Goal: Communication & Community: Ask a question

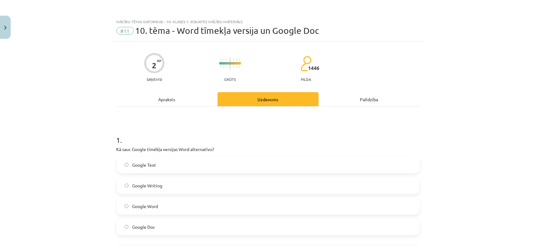
scroll to position [16, 0]
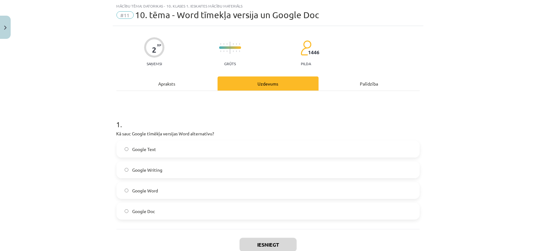
click at [155, 213] on label "Google Doc" at bounding box center [268, 212] width 302 height 16
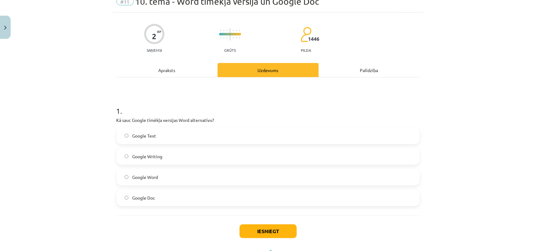
scroll to position [36, 0]
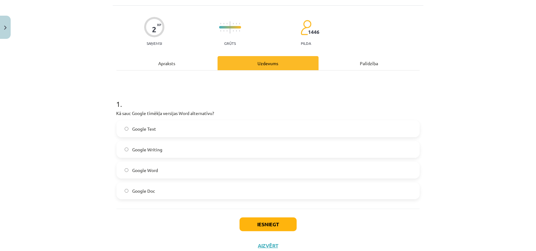
click at [240, 207] on div "1 . Kā sauc Google tīmēkļa versijas Word alternatīvu? Google Text Google Writin…" at bounding box center [267, 140] width 303 height 138
click at [277, 228] on button "Iesniegt" at bounding box center [267, 225] width 57 height 14
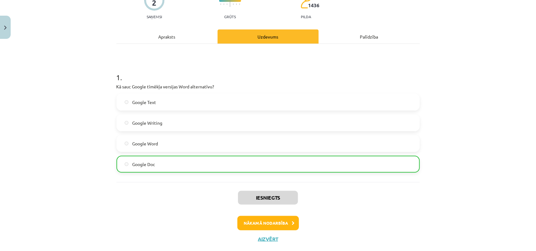
scroll to position [77, 0]
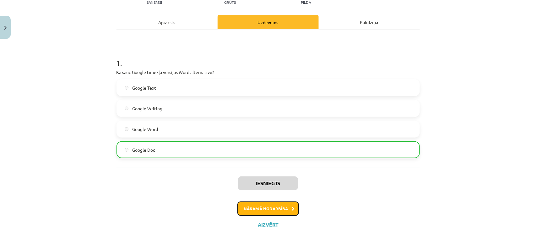
click at [260, 211] on button "Nākamā nodarbība" at bounding box center [268, 209] width 62 height 14
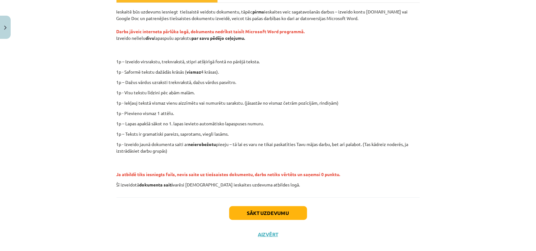
scroll to position [109, 0]
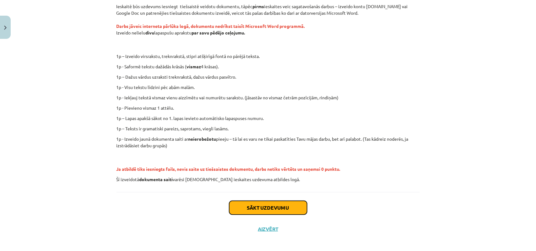
click at [262, 209] on button "Sākt uzdevumu" at bounding box center [268, 208] width 78 height 14
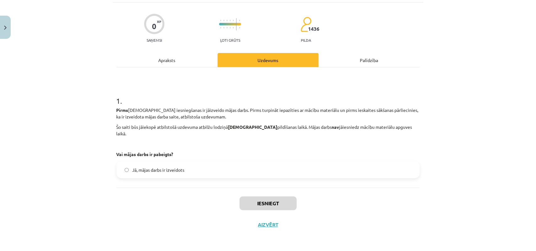
scroll to position [16, 0]
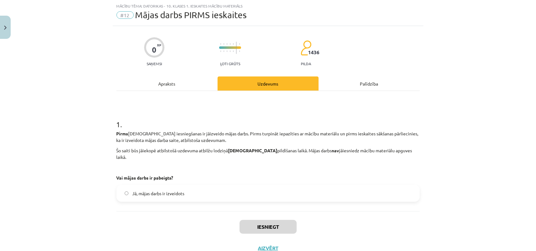
click at [180, 190] on span "Jā, mājas darbs ir izveidots" at bounding box center [158, 193] width 52 height 7
click at [270, 220] on button "Iesniegt" at bounding box center [267, 227] width 57 height 14
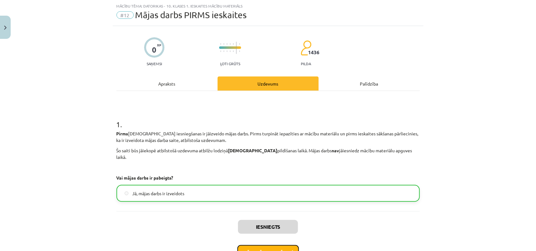
click at [263, 246] on button "Nākamā nodarbība" at bounding box center [268, 252] width 62 height 14
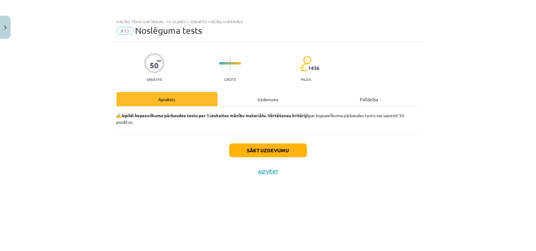
scroll to position [0, 0]
click at [267, 153] on button "Sākt uzdevumu" at bounding box center [268, 151] width 78 height 14
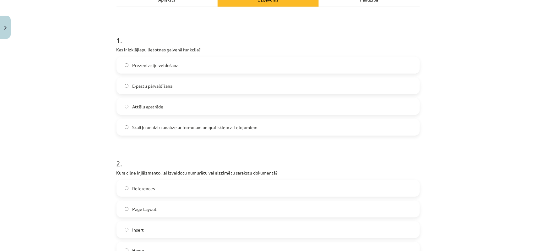
scroll to position [86, 0]
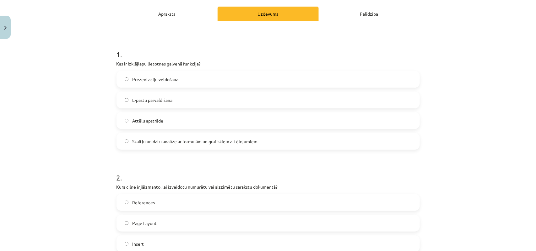
click at [246, 138] on span "Skaitļu un datu analīze ar formulām un grafiskiem attēlojumiem" at bounding box center [194, 141] width 125 height 7
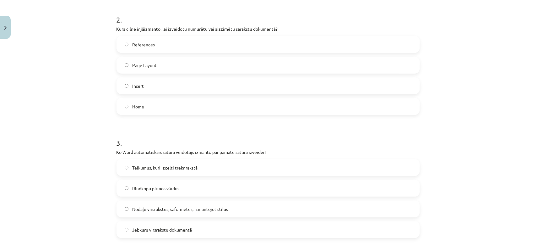
scroll to position [246, 0]
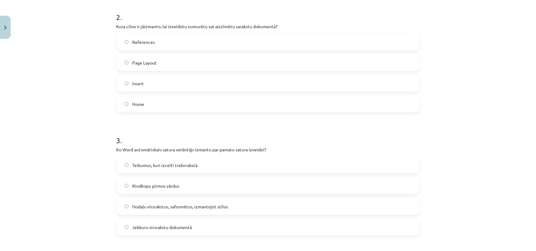
click at [251, 66] on label "Page Layout" at bounding box center [268, 63] width 302 height 16
click at [182, 204] on span "Nodaļu virsrakstus, saformētus, izmantojot stilus" at bounding box center [180, 207] width 96 height 7
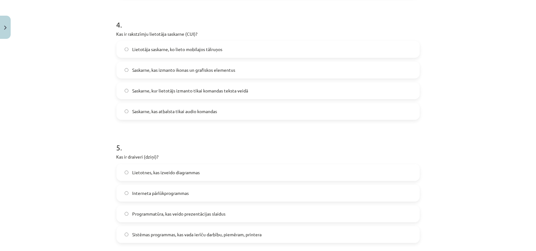
scroll to position [488, 0]
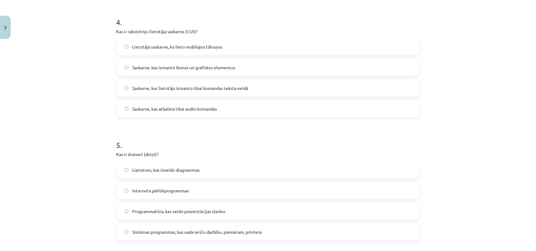
click at [237, 92] on label "Saskarne, kur lietotājs izmanto tikai komandas teksta veidā" at bounding box center [268, 89] width 302 height 16
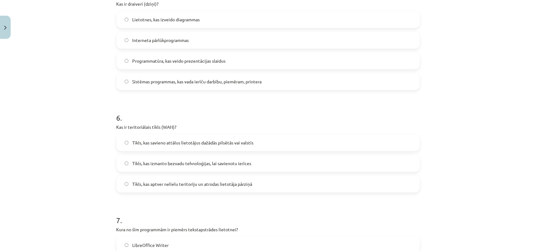
scroll to position [602, 0]
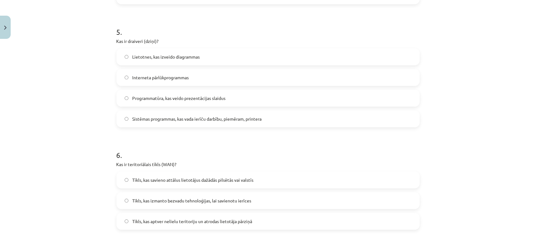
click at [249, 117] on span "Sistēmas programmas, kas vada ierīču darbību, piemēram, printera" at bounding box center [196, 119] width 129 height 7
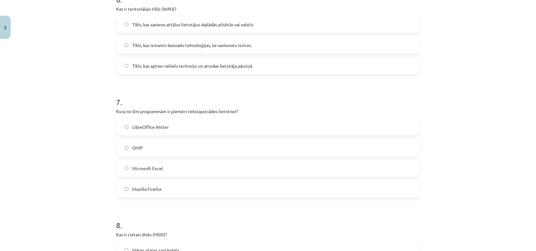
scroll to position [748, 0]
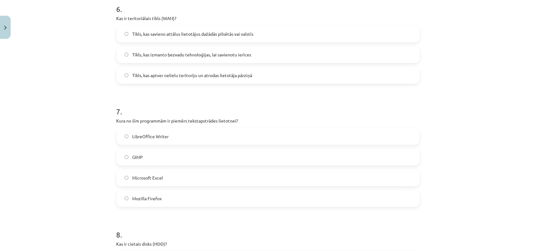
click at [257, 55] on label "Tīkls, kas izmanto bezvadu tehnoloģijas, lai savienotu ierīces" at bounding box center [268, 55] width 302 height 16
click at [166, 179] on label "Microsoft Excel" at bounding box center [268, 178] width 302 height 16
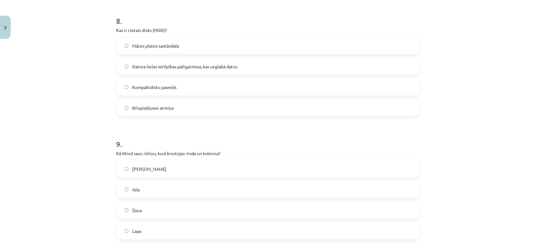
scroll to position [973, 0]
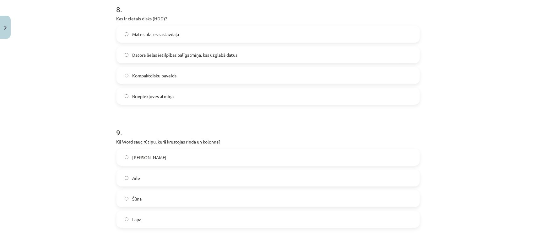
click at [211, 59] on label "Datora lielas ietilpības palīgatmiņa, kas uzglabā datus" at bounding box center [268, 55] width 302 height 16
click at [157, 200] on label "Šūna" at bounding box center [268, 199] width 302 height 16
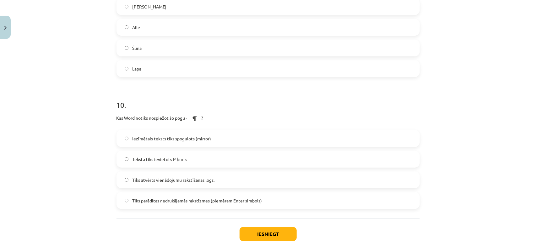
scroll to position [1129, 0]
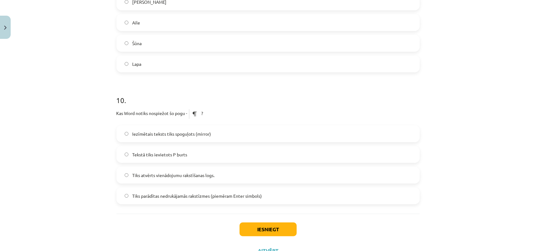
click at [238, 128] on label "Iezīmētais teksts tiks spoguļots (mirror)" at bounding box center [268, 134] width 302 height 16
click at [230, 189] on label "Tiks parādītas nedrukājamās rakstīzmes (piemēram Enter simbols)" at bounding box center [268, 196] width 302 height 16
click at [268, 225] on button "Iesniegt" at bounding box center [267, 230] width 57 height 14
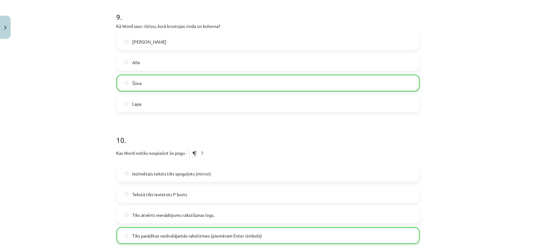
scroll to position [1175, 0]
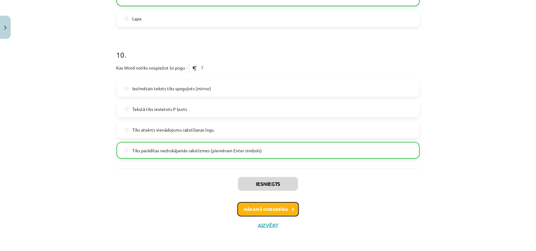
click at [276, 212] on button "Nākamā nodarbība" at bounding box center [268, 209] width 62 height 14
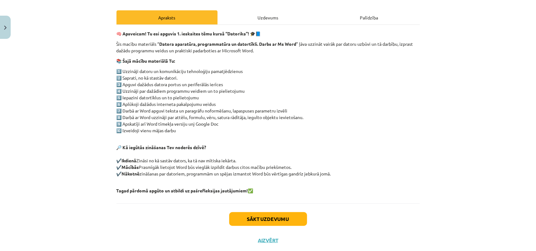
scroll to position [98, 0]
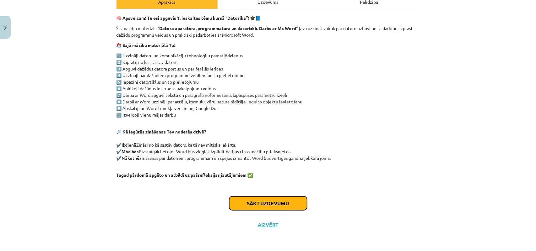
click at [283, 202] on button "Sākt uzdevumu" at bounding box center [268, 204] width 78 height 14
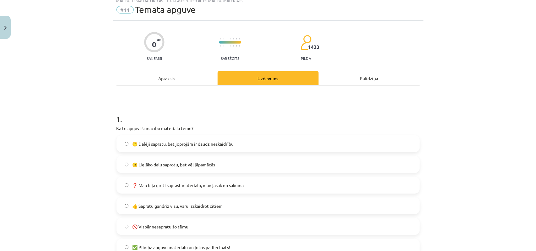
scroll to position [16, 0]
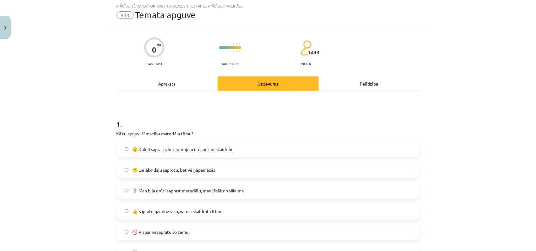
click at [241, 169] on label "🙂 Lielāko daļu saprotu, bet vēl jāpamācās" at bounding box center [268, 170] width 302 height 16
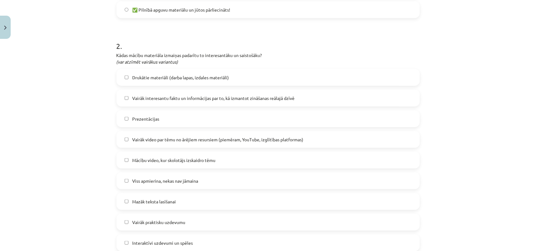
scroll to position [260, 0]
click at [222, 156] on label "Mācību video, kur skolotājs izskaidro tēmu" at bounding box center [268, 160] width 302 height 16
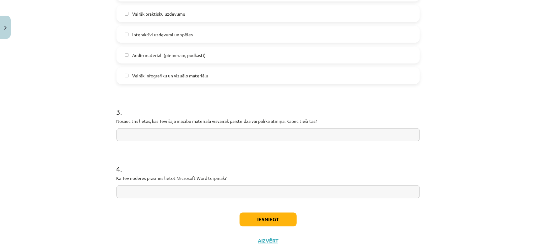
scroll to position [484, 0]
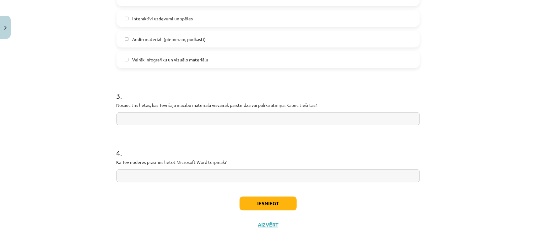
click at [184, 116] on input "text" at bounding box center [267, 119] width 303 height 13
type input "**********"
click at [159, 177] on input "text" at bounding box center [267, 176] width 303 height 13
type input "**********"
click at [262, 209] on button "Iesniegt" at bounding box center [267, 204] width 57 height 14
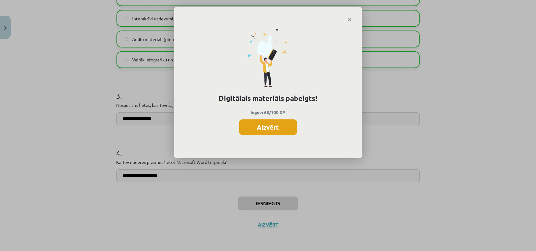
click at [275, 126] on button "Aizvērt" at bounding box center [268, 128] width 58 height 16
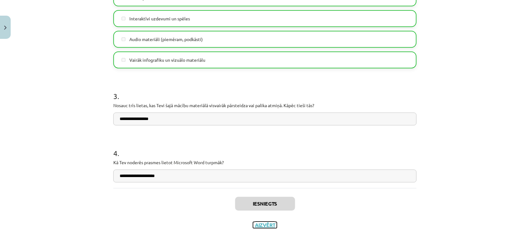
click at [262, 225] on button "Aizvērt" at bounding box center [265, 225] width 24 height 6
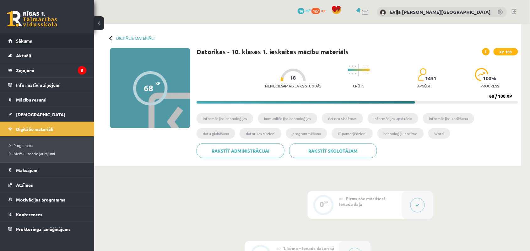
click at [30, 38] on span "Sākums" at bounding box center [24, 41] width 16 height 6
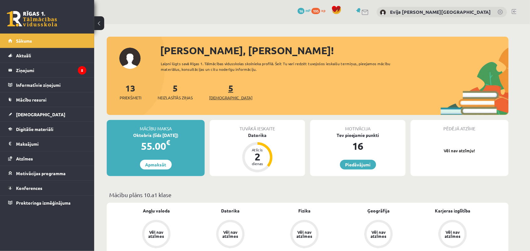
click at [220, 96] on span "[DEMOGRAPHIC_DATA]" at bounding box center [230, 98] width 43 height 6
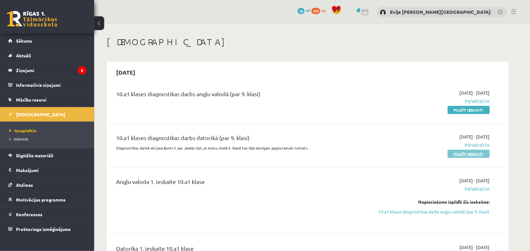
click at [472, 153] on link "Pildīt ieskaiti" at bounding box center [468, 154] width 42 height 8
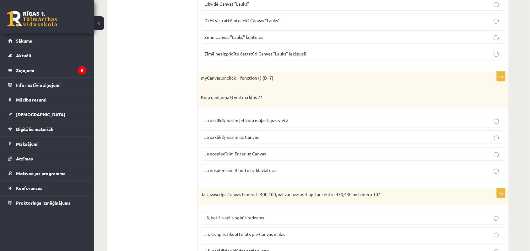
scroll to position [275, 0]
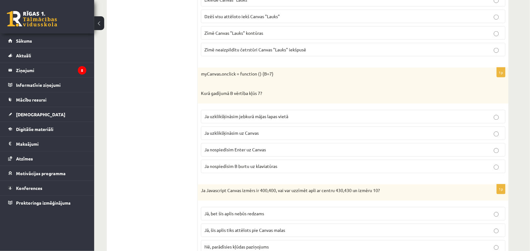
click at [289, 147] on label "Ja nospiedīsim Enter uz Canvas" at bounding box center [353, 149] width 304 height 13
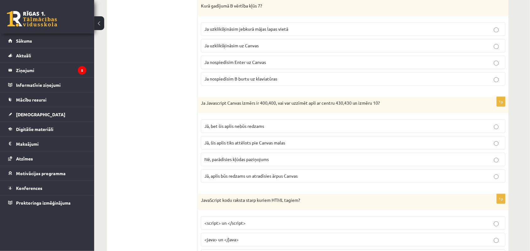
scroll to position [369, 0]
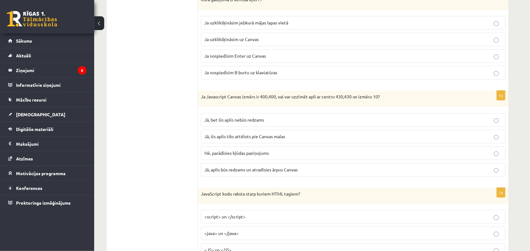
click at [371, 123] on p "Jā, bet šis aplis nebūs redzams" at bounding box center [352, 120] width 297 height 7
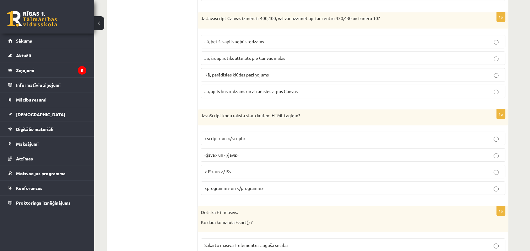
scroll to position [479, 0]
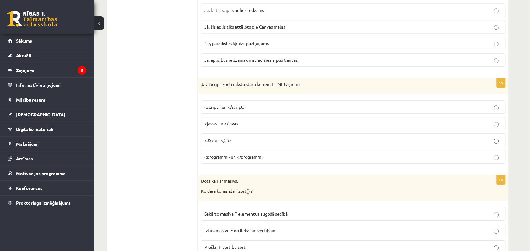
click at [312, 123] on p "<java> un </java>" at bounding box center [352, 123] width 297 height 7
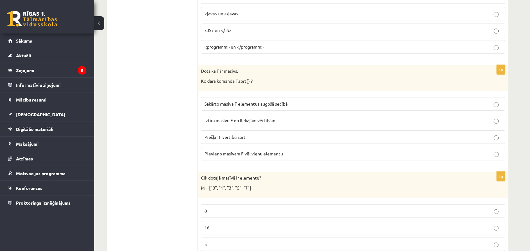
scroll to position [604, 0]
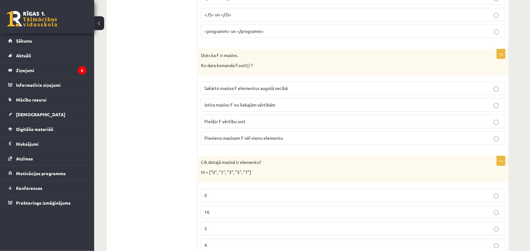
click at [358, 88] on p "Sakārto masīva F elementus augošā secībā" at bounding box center [352, 88] width 297 height 7
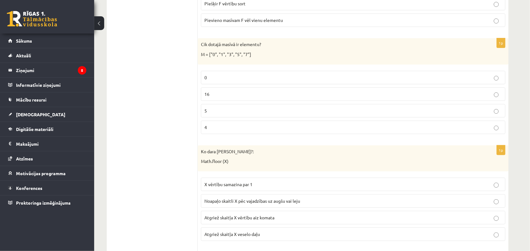
scroll to position [738, 0]
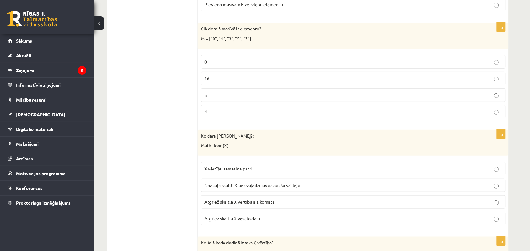
click at [277, 98] on p "5" at bounding box center [352, 95] width 297 height 7
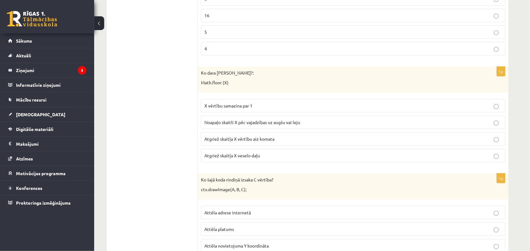
scroll to position [817, 0]
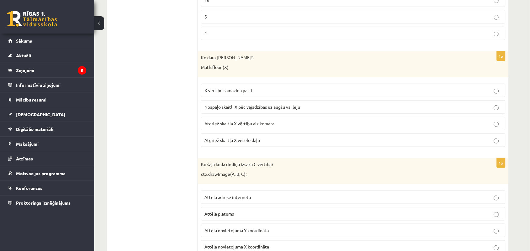
click at [265, 91] on p "X vērtību samazina par 1" at bounding box center [352, 90] width 297 height 7
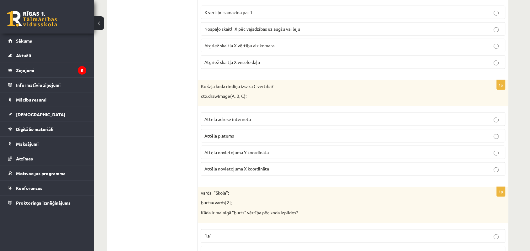
scroll to position [910, 0]
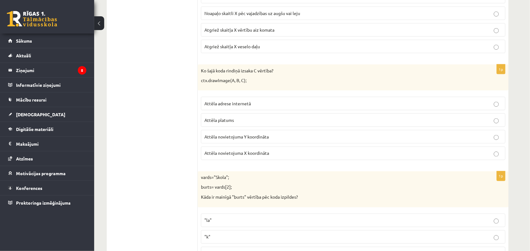
click at [261, 122] on p "Attēla platums" at bounding box center [352, 120] width 297 height 7
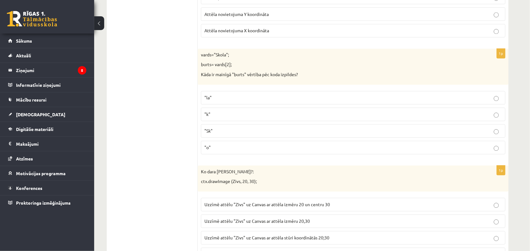
scroll to position [1036, 0]
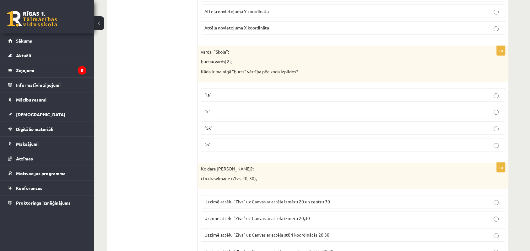
click at [240, 99] on p ""la"" at bounding box center [352, 95] width 297 height 7
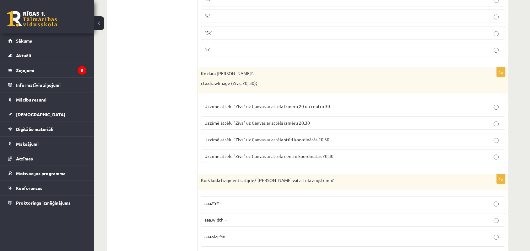
scroll to position [1160, 0]
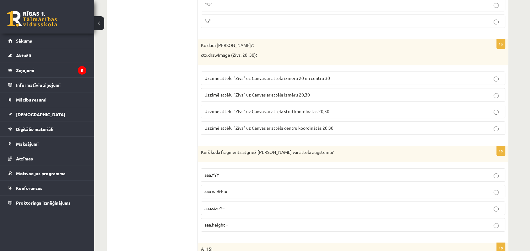
click at [452, 77] on fieldset "Uzzīmē attēlu "Zivs" uz Canvas ar attēla izmēru 20 un centru 30 Uzzīmē attēlu "…" at bounding box center [353, 102] width 304 height 68
click at [460, 84] on label "Uzzīmē attēlu "Zivs" uz Canvas ar attēla izmēru 20 un centru 30" at bounding box center [353, 78] width 304 height 13
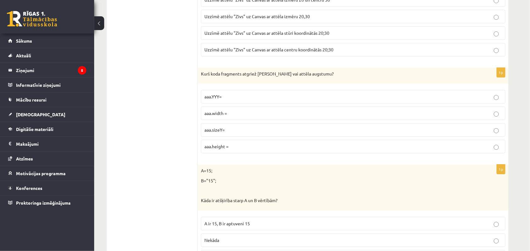
scroll to position [1254, 0]
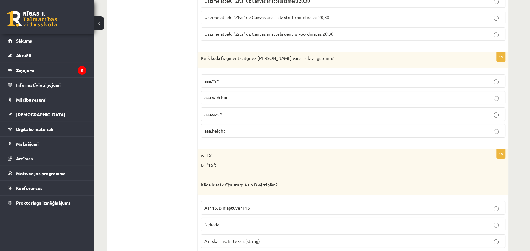
click at [261, 101] on p "aaa.width =" at bounding box center [352, 97] width 297 height 7
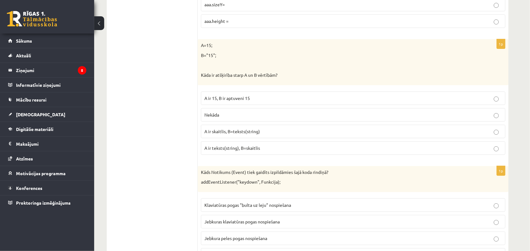
scroll to position [1379, 0]
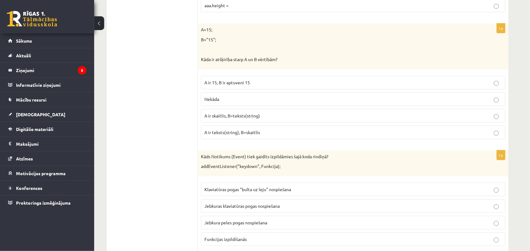
click at [284, 86] on p "A ir 15, B ir aptuveni 15" at bounding box center [352, 82] width 297 height 7
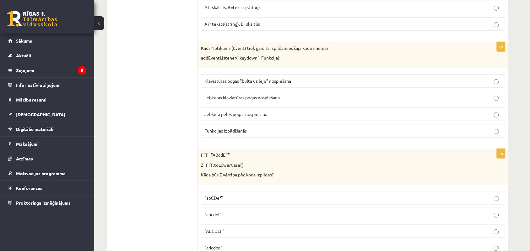
scroll to position [1489, 0]
click at [325, 100] on p "Jebkuras klaviatūras pogas nospiešana" at bounding box center [352, 96] width 297 height 7
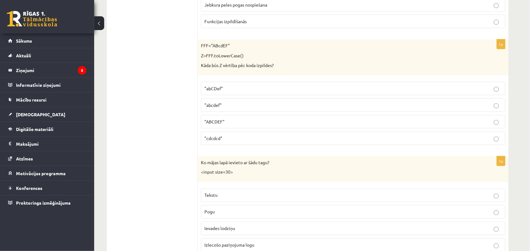
scroll to position [1599, 0]
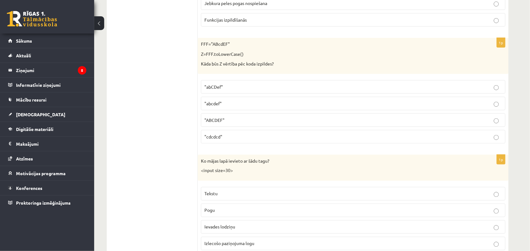
click at [225, 90] on p ""abCDef"" at bounding box center [352, 87] width 297 height 7
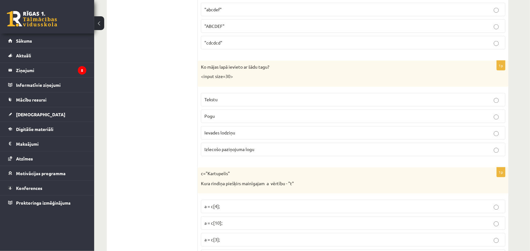
scroll to position [1709, 0]
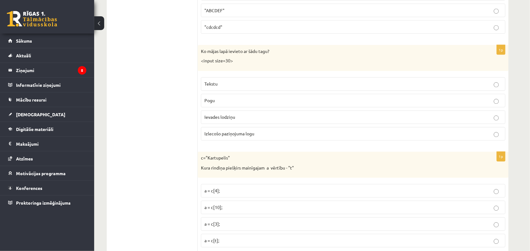
click at [256, 122] on label "Ievades lodziņu" at bounding box center [353, 117] width 304 height 13
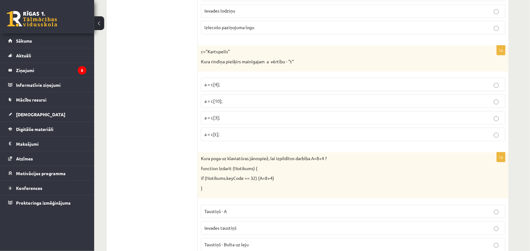
scroll to position [1819, 0]
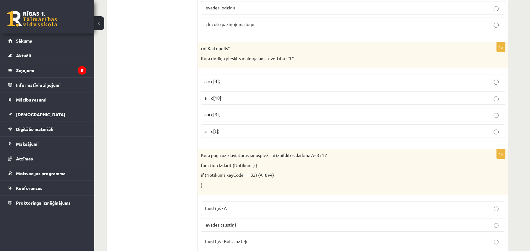
click at [227, 135] on p "a = c[t];" at bounding box center [352, 131] width 297 height 7
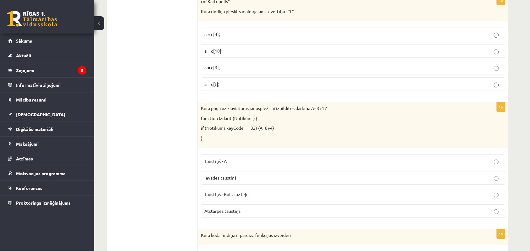
scroll to position [1882, 0]
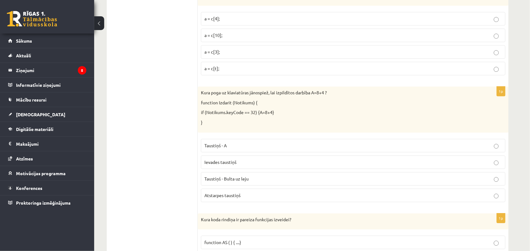
click at [256, 166] on p "Ievades taustiņš" at bounding box center [352, 162] width 297 height 7
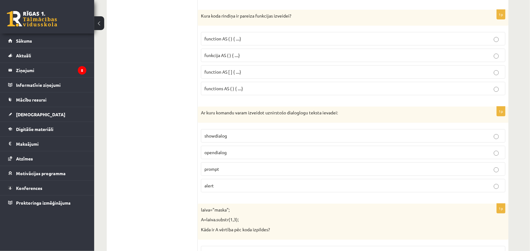
scroll to position [2101, 0]
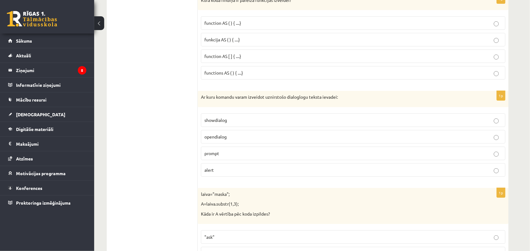
click at [237, 42] on span "funkcija AS ( ) { ....}" at bounding box center [221, 40] width 35 height 6
click at [234, 140] on p "opendialog" at bounding box center [352, 137] width 297 height 7
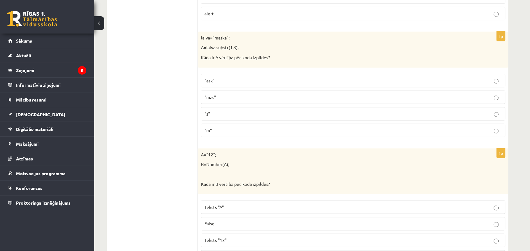
scroll to position [2258, 0]
click at [252, 83] on p ""ask"" at bounding box center [352, 80] width 297 height 7
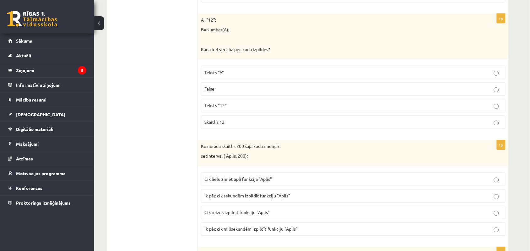
scroll to position [2407, 0]
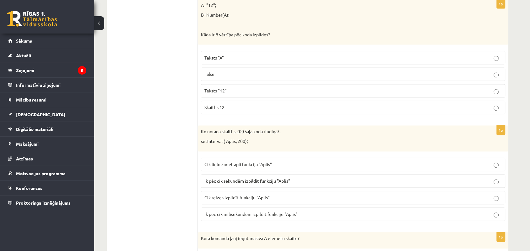
click at [231, 98] on label "Teksts "12"" at bounding box center [353, 90] width 304 height 13
click at [278, 201] on p "Cik reizes izpildīt funkciju "Aplis"" at bounding box center [352, 198] width 297 height 7
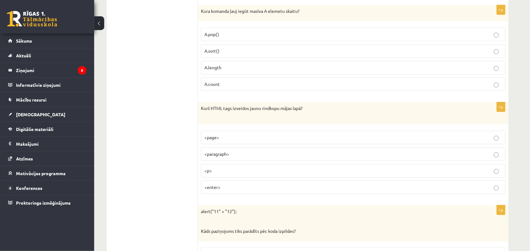
scroll to position [2651, 0]
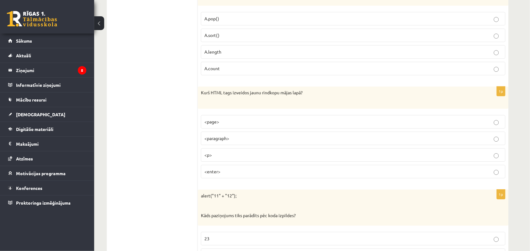
click at [226, 22] on p "A.pop()" at bounding box center [352, 18] width 297 height 7
click at [238, 142] on p "<paragraph>" at bounding box center [352, 138] width 297 height 7
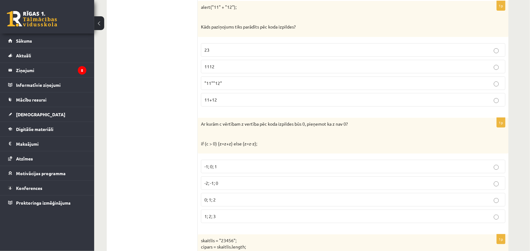
scroll to position [2871, 0]
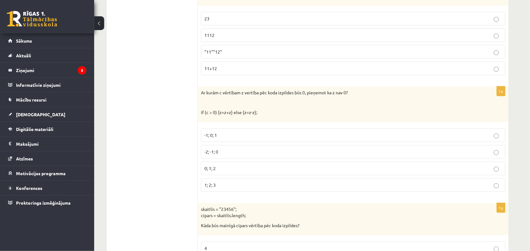
click at [254, 42] on label "1112" at bounding box center [353, 35] width 304 height 13
click at [233, 155] on p "-2; -1; 0" at bounding box center [352, 152] width 297 height 7
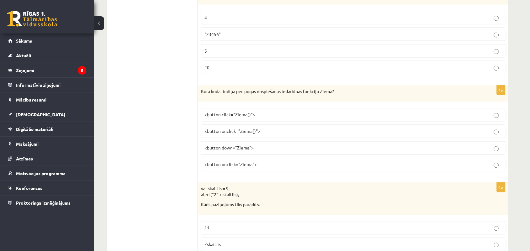
scroll to position [3107, 0]
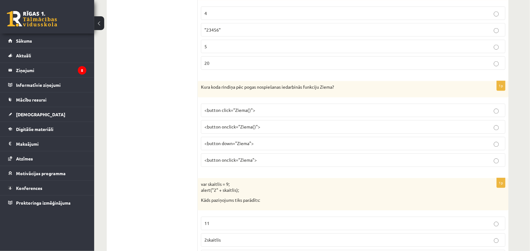
click at [226, 20] on label "4" at bounding box center [353, 13] width 304 height 13
click at [234, 130] on span "<button onclick="Ziema()">" at bounding box center [232, 127] width 56 height 6
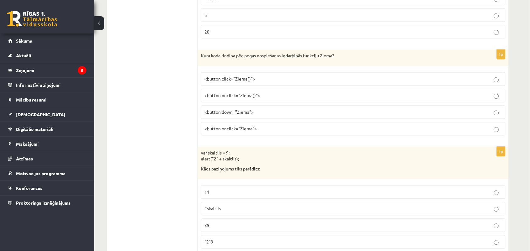
scroll to position [3178, 0]
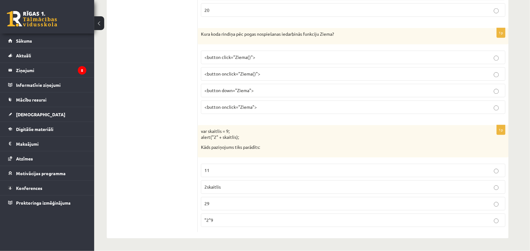
click at [295, 168] on p "11" at bounding box center [352, 171] width 297 height 7
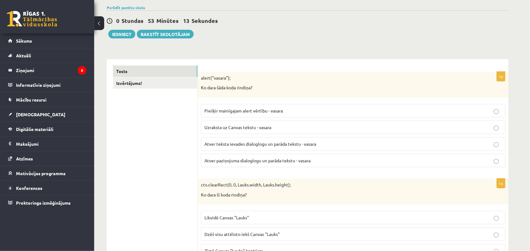
scroll to position [0, 0]
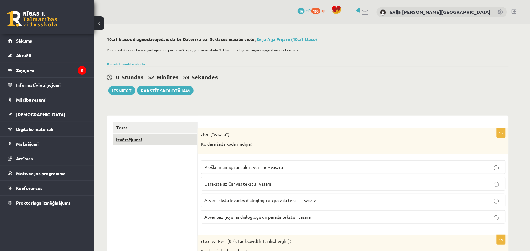
click at [156, 140] on link "Izvērtējums!" at bounding box center [155, 140] width 84 height 12
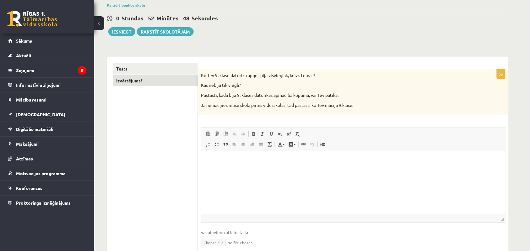
scroll to position [85, 0]
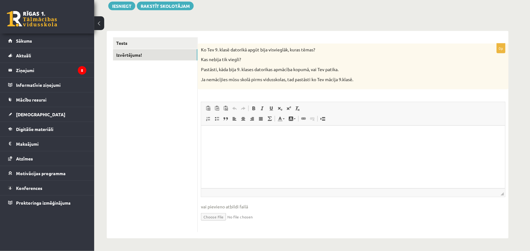
drag, startPoint x: 533, startPoint y: 38, endPoint x: 210, endPoint y: 9, distance: 323.5
click at [222, 139] on html at bounding box center [353, 135] width 304 height 19
drag, startPoint x: 252, startPoint y: 129, endPoint x: 239, endPoint y: 136, distance: 14.3
click at [239, 136] on p "Bagātinātā teksta redaktors, wiswyg-editor-user-answer-47024811875020" at bounding box center [352, 135] width 291 height 7
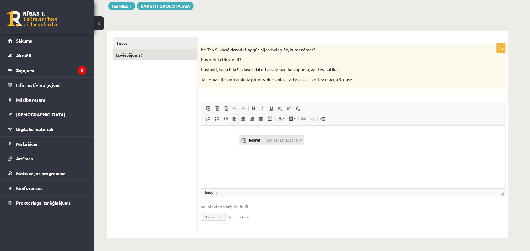
click at [255, 140] on span "Ielīmēt" at bounding box center [256, 140] width 18 height 9
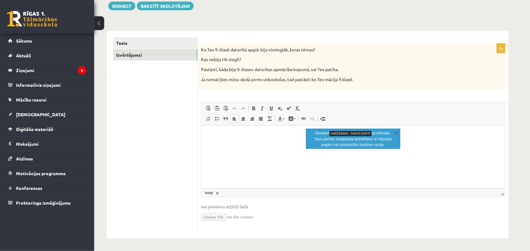
drag, startPoint x: 217, startPoint y: 130, endPoint x: 236, endPoint y: 136, distance: 20.7
click at [236, 136] on p "Bagātinātā teksta redaktors, wiswyg-editor-user-answer-47024811875020" at bounding box center [352, 135] width 291 height 7
click at [128, 42] on link "Tests" at bounding box center [155, 43] width 84 height 12
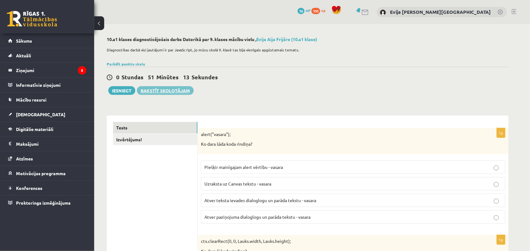
click at [175, 89] on link "Rakstīt skolotājam" at bounding box center [165, 90] width 57 height 9
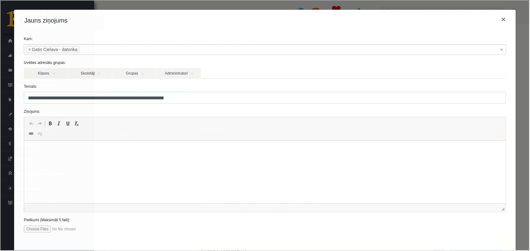
click at [103, 157] on html at bounding box center [264, 150] width 481 height 19
drag, startPoint x: 103, startPoint y: 157, endPoint x: 73, endPoint y: 149, distance: 30.4
click at [73, 149] on p "Bagātinātā teksta redaktors, wiswyg-editor-47024924135760-1757871577-798" at bounding box center [264, 150] width 469 height 7
click at [76, 144] on html at bounding box center [264, 150] width 481 height 19
drag, startPoint x: 76, startPoint y: 144, endPoint x: 56, endPoint y: 166, distance: 29.3
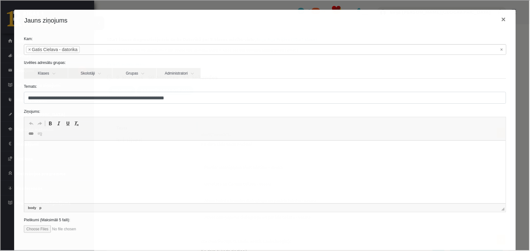
click at [56, 160] on html at bounding box center [264, 150] width 481 height 19
drag, startPoint x: 56, startPoint y: 166, endPoint x: 236, endPoint y: 165, distance: 180.1
click at [236, 160] on html at bounding box center [264, 150] width 481 height 19
click at [498, 21] on button "×" at bounding box center [502, 19] width 14 height 18
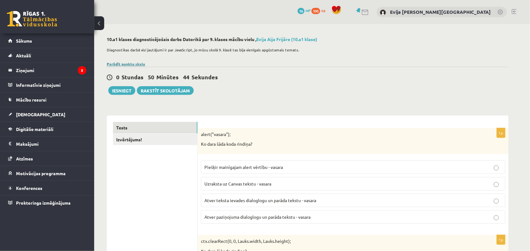
click at [126, 63] on link "Parādīt punktu skalu" at bounding box center [126, 64] width 38 height 5
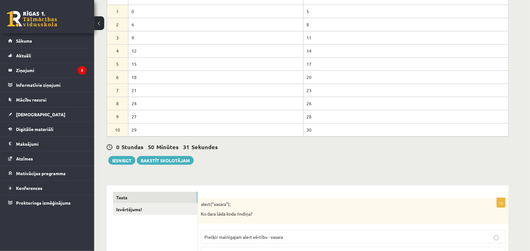
scroll to position [136, 0]
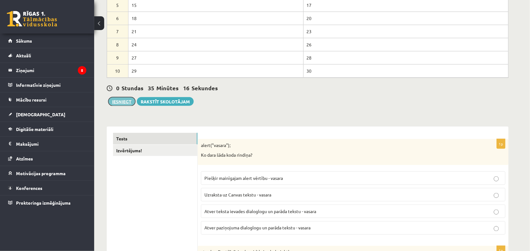
click at [123, 102] on button "Iesniegt" at bounding box center [121, 101] width 27 height 9
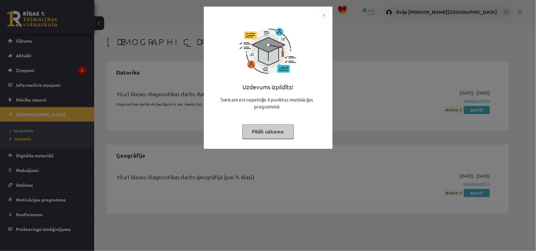
click at [280, 132] on button "Pildīt nākamo" at bounding box center [267, 132] width 51 height 14
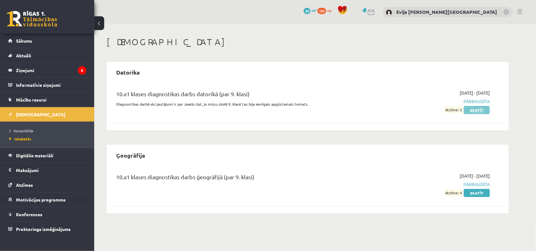
click at [476, 108] on link "Skatīt" at bounding box center [476, 110] width 26 height 8
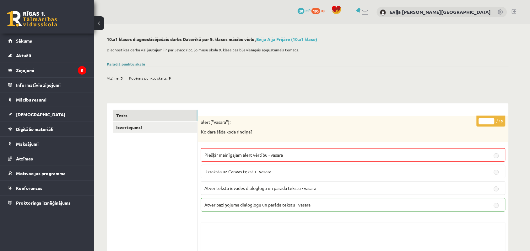
click at [126, 65] on link "Parādīt punktu skalu" at bounding box center [126, 64] width 38 height 5
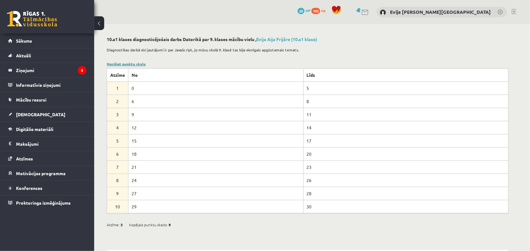
click at [131, 64] on link "Noslēpt punktu skalu" at bounding box center [126, 64] width 39 height 5
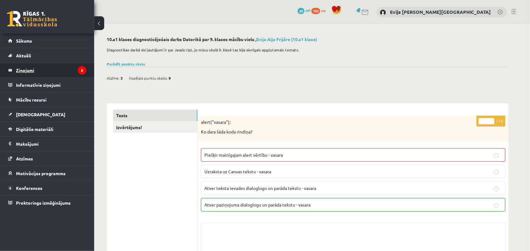
click at [52, 67] on legend "Ziņojumi 5" at bounding box center [51, 70] width 70 height 14
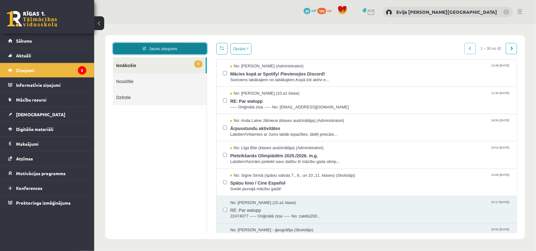
click at [157, 50] on link "Jauns ziņojums" at bounding box center [160, 48] width 94 height 11
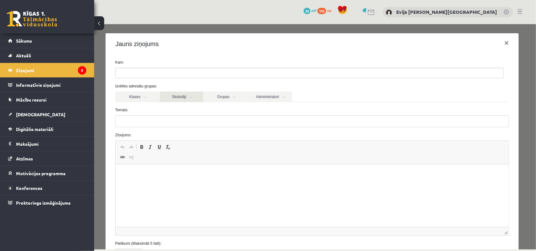
click at [195, 98] on link "Skolotāji" at bounding box center [181, 96] width 44 height 11
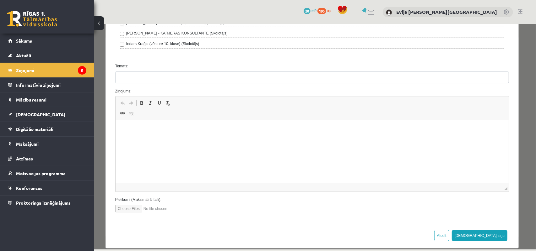
scroll to position [234, 0]
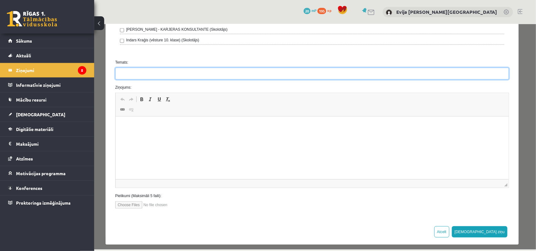
click at [254, 73] on input "Temats:" at bounding box center [312, 73] width 394 height 12
type input "**********"
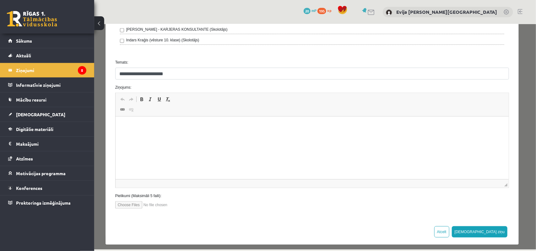
click at [152, 133] on html at bounding box center [311, 126] width 393 height 19
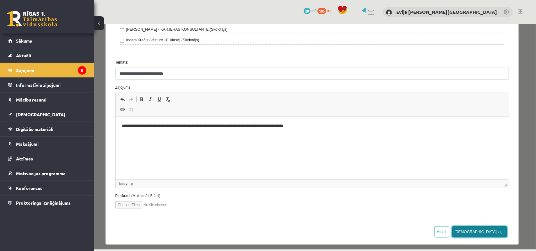
click at [496, 234] on button "[DEMOGRAPHIC_DATA] ziņu" at bounding box center [479, 231] width 56 height 11
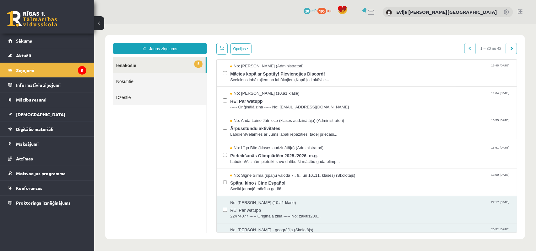
scroll to position [0, 0]
click at [169, 49] on link "Jauns ziņojums" at bounding box center [160, 48] width 94 height 11
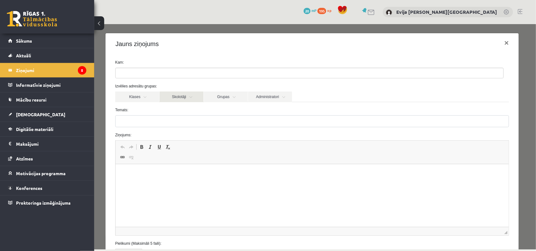
click at [193, 95] on link "Skolotāji" at bounding box center [181, 96] width 44 height 11
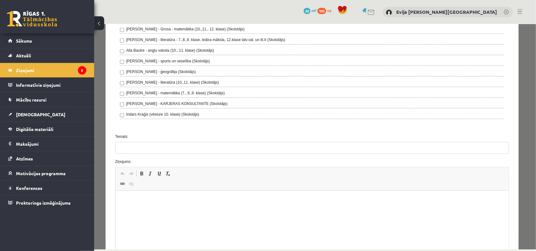
scroll to position [205, 0]
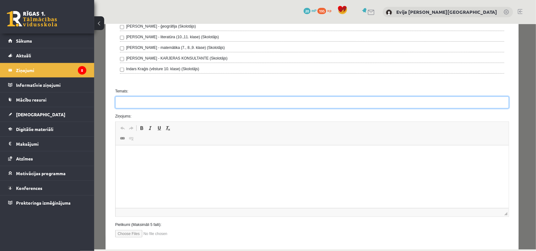
click at [232, 105] on input "Temats:" at bounding box center [312, 102] width 394 height 12
type input "**********"
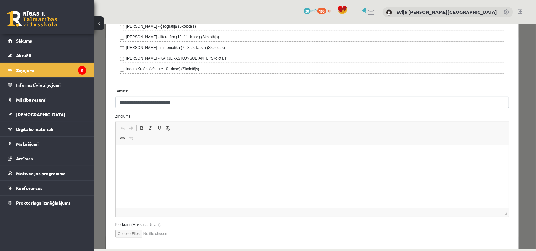
click at [208, 162] on html at bounding box center [311, 155] width 393 height 19
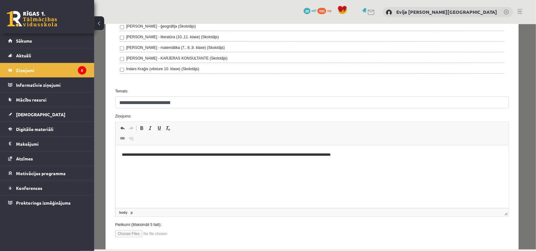
scroll to position [239, 0]
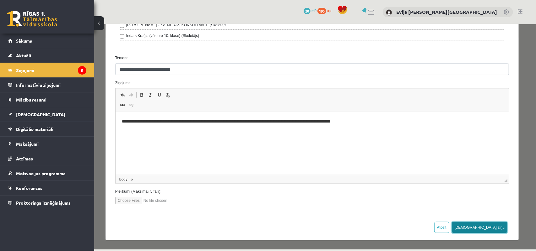
click at [490, 227] on button "[DEMOGRAPHIC_DATA] ziņu" at bounding box center [479, 227] width 56 height 11
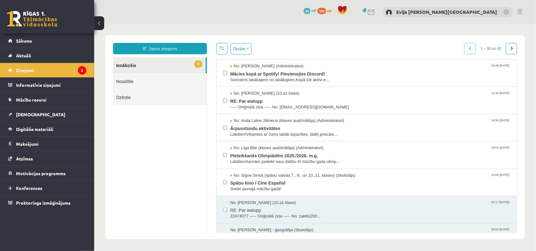
scroll to position [0, 0]
click at [285, 96] on span "No: [PERSON_NAME] (10.a1 klase)" at bounding box center [264, 93] width 69 height 6
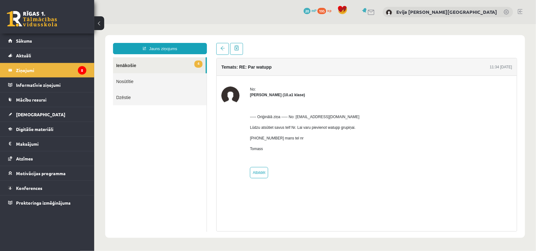
click at [517, 11] on div "0 Dāvanas 20 mP 195 xp Evija Aija Frijāre" at bounding box center [315, 12] width 442 height 24
click at [523, 11] on div "0 Dāvanas 20 mP 195 xp Evija Aija Frijāre" at bounding box center [315, 12] width 442 height 24
click at [519, 11] on link at bounding box center [519, 11] width 5 height 5
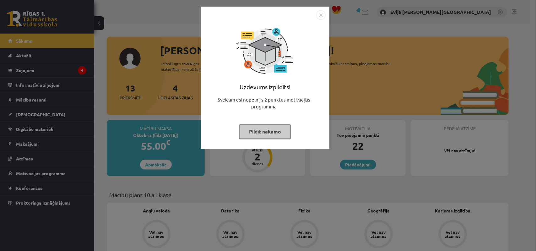
click at [267, 132] on button "Pildīt nākamo" at bounding box center [264, 132] width 51 height 14
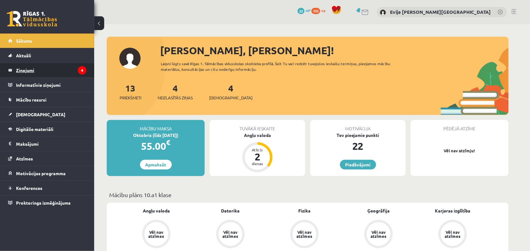
click at [41, 73] on legend "Ziņojumi 4" at bounding box center [51, 70] width 70 height 14
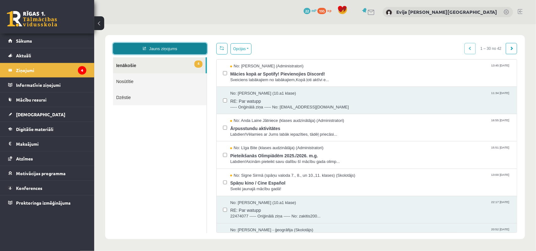
click at [174, 48] on link "Jauns ziņojums" at bounding box center [160, 48] width 94 height 11
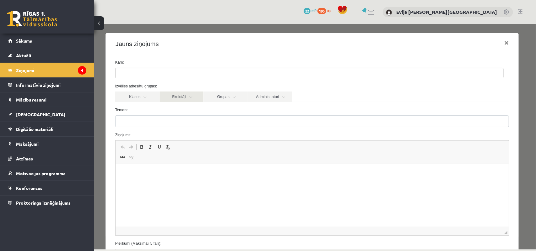
click at [194, 99] on link "Skolotāji" at bounding box center [181, 96] width 44 height 11
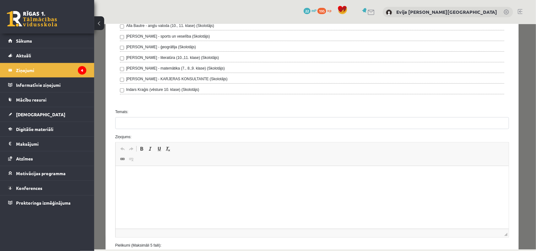
scroll to position [194, 0]
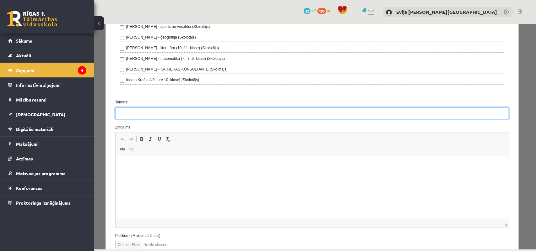
click at [292, 114] on input "Temats:" at bounding box center [312, 113] width 394 height 12
type input "**********"
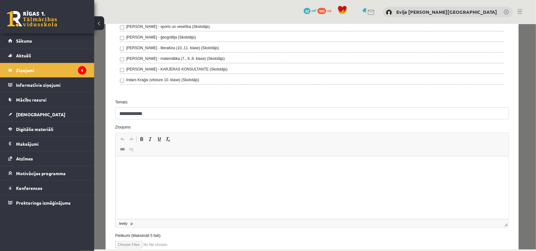
click at [220, 176] on html at bounding box center [311, 166] width 393 height 19
click at [184, 175] on span "Ielīmēt" at bounding box center [184, 174] width 18 height 9
click at [120, 151] on span at bounding box center [122, 149] width 5 height 5
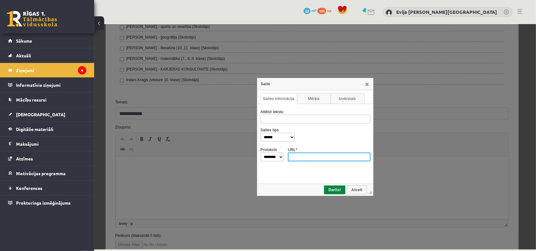
paste input "**********"
type input "**********"
select select "********"
type input "**********"
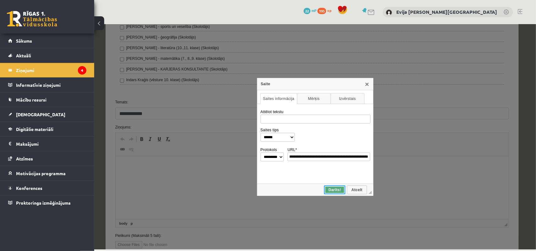
click at [333, 191] on link "Darīts!" at bounding box center [334, 189] width 21 height 9
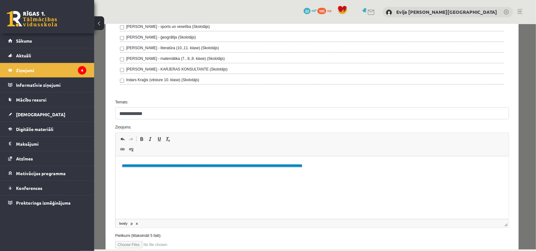
scroll to position [239, 0]
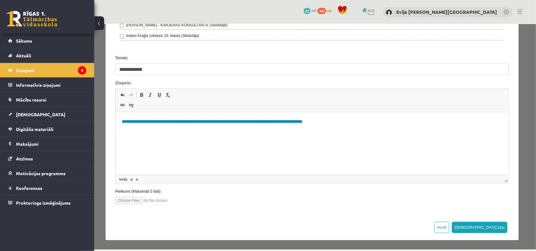
click at [230, 131] on html "**********" at bounding box center [311, 121] width 393 height 19
click at [494, 223] on button "[DEMOGRAPHIC_DATA] ziņu" at bounding box center [479, 227] width 56 height 11
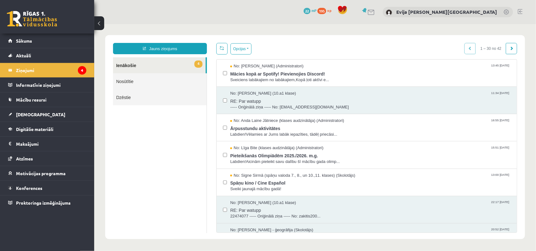
scroll to position [0, 0]
click at [520, 10] on link at bounding box center [519, 11] width 5 height 5
